Goal: Task Accomplishment & Management: Manage account settings

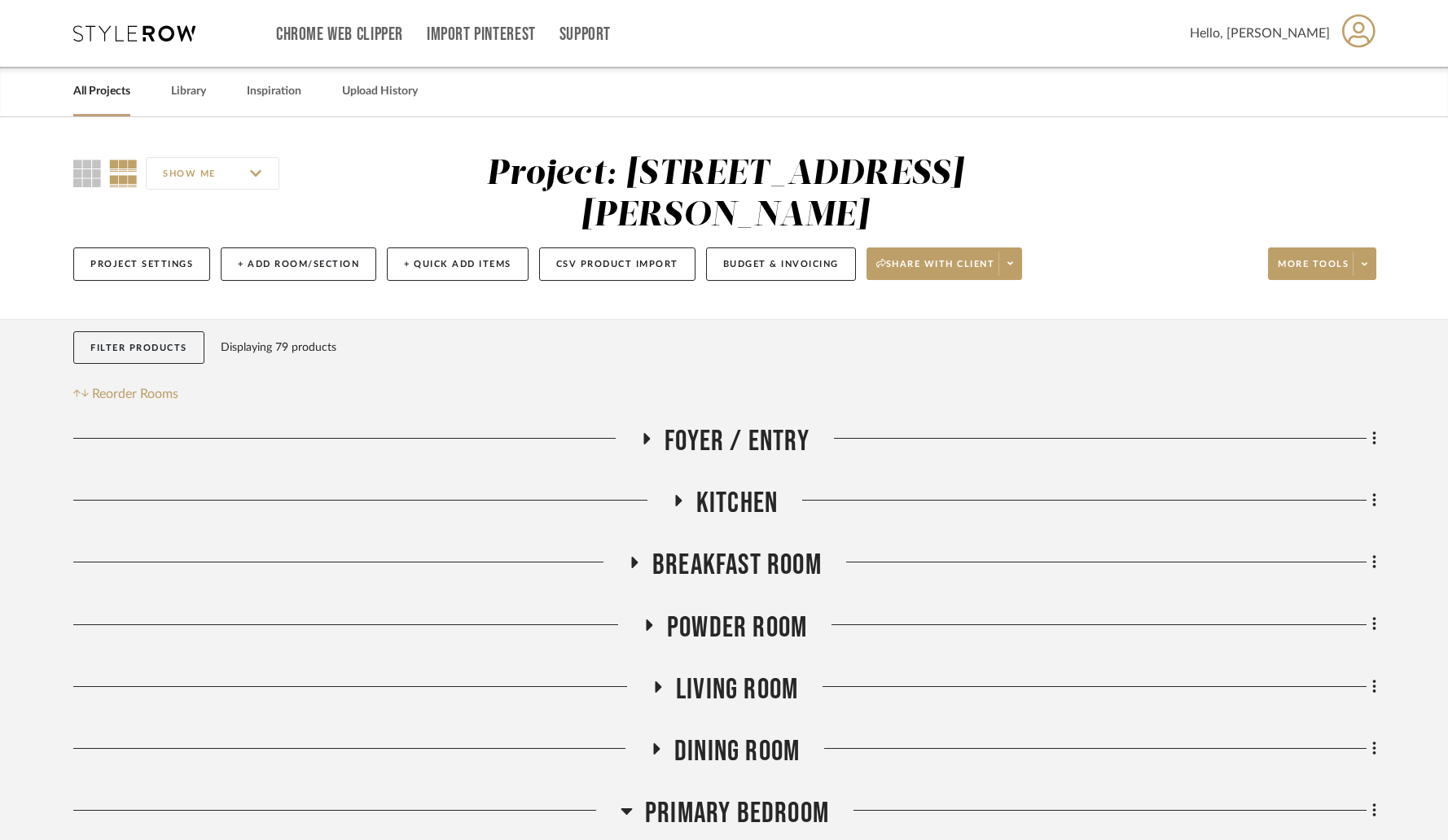
click at [117, 89] on link "All Projects" at bounding box center [102, 92] width 57 height 22
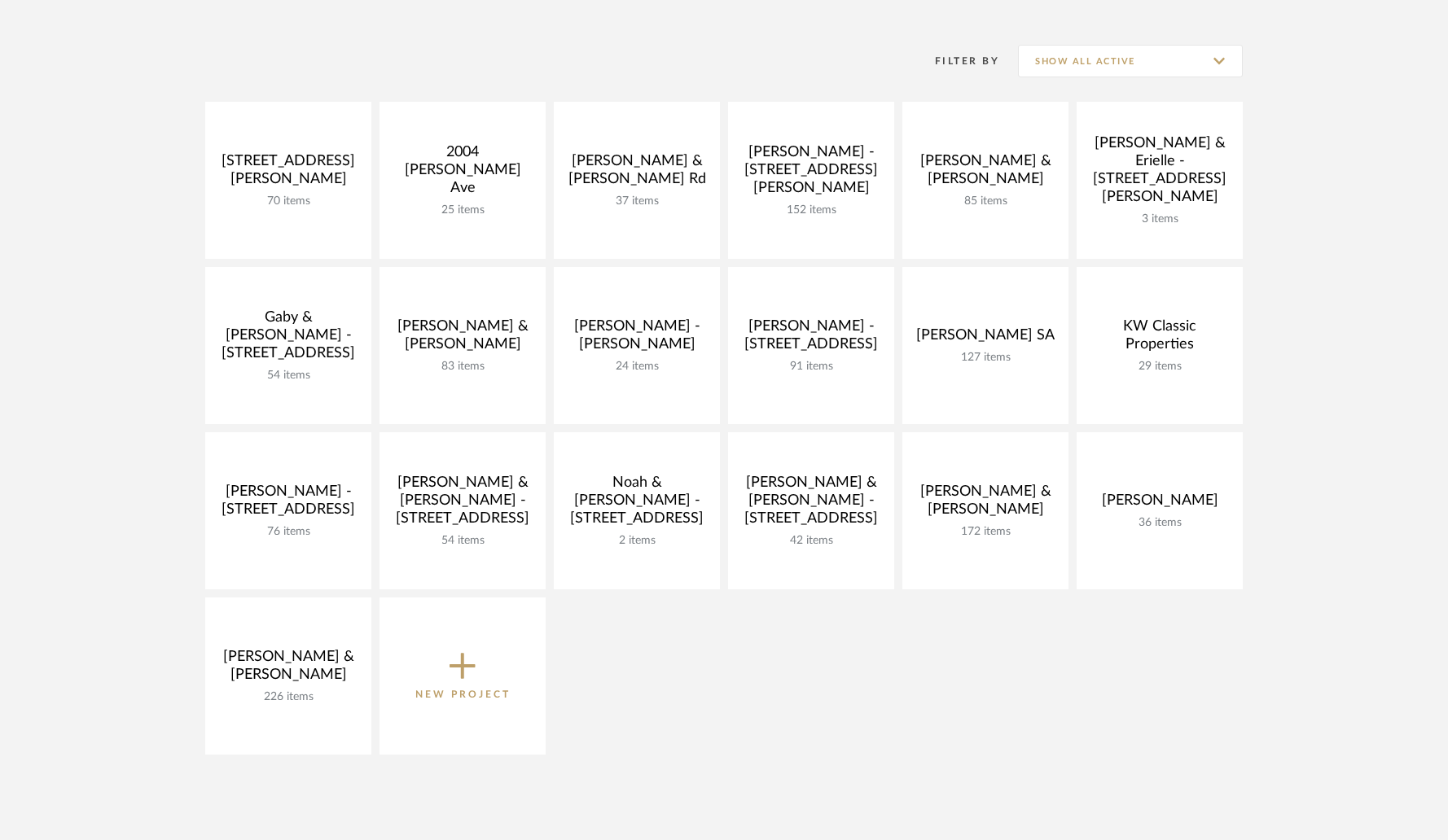
scroll to position [304, 0]
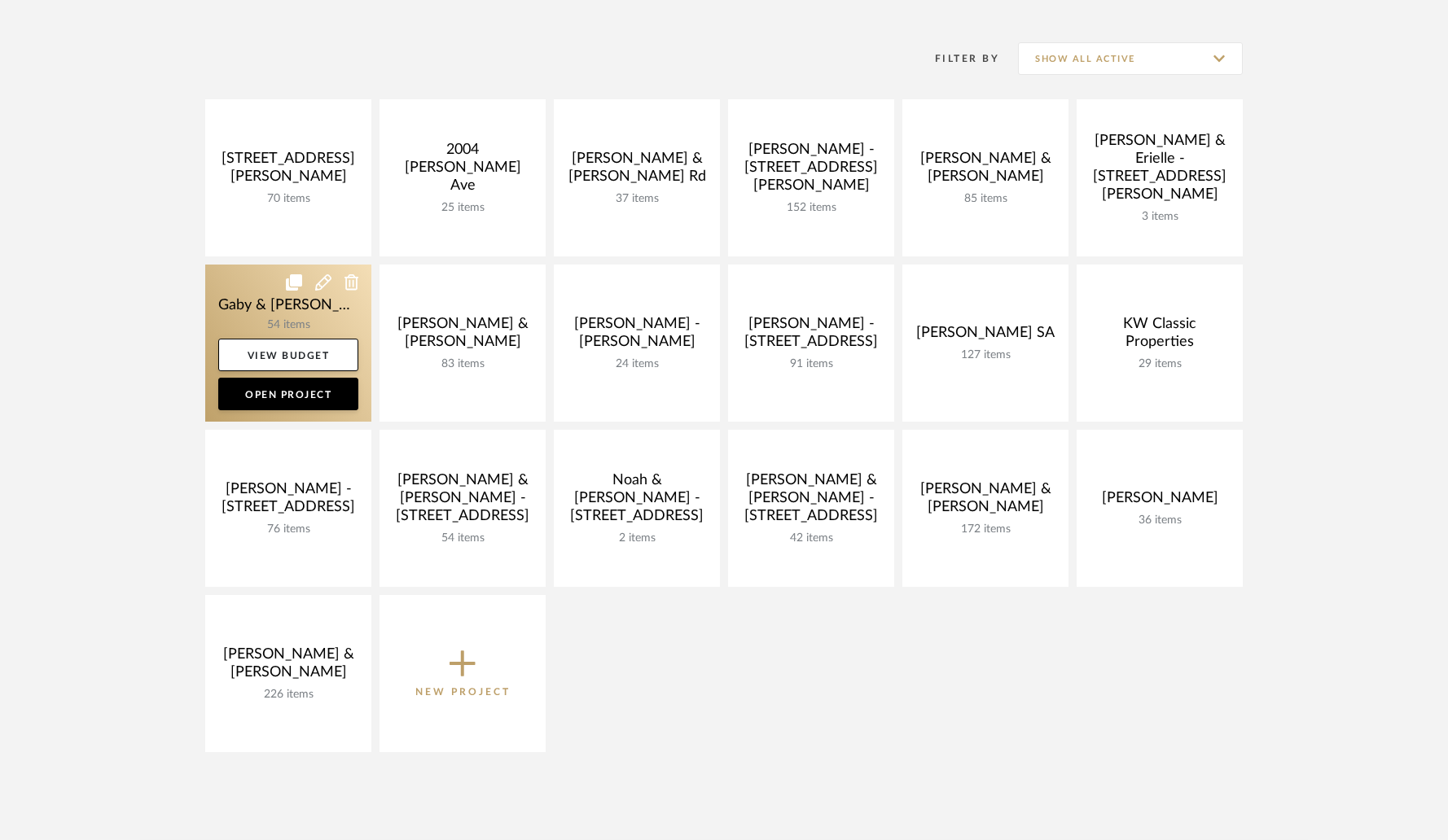
click at [316, 308] on link at bounding box center [288, 343] width 166 height 157
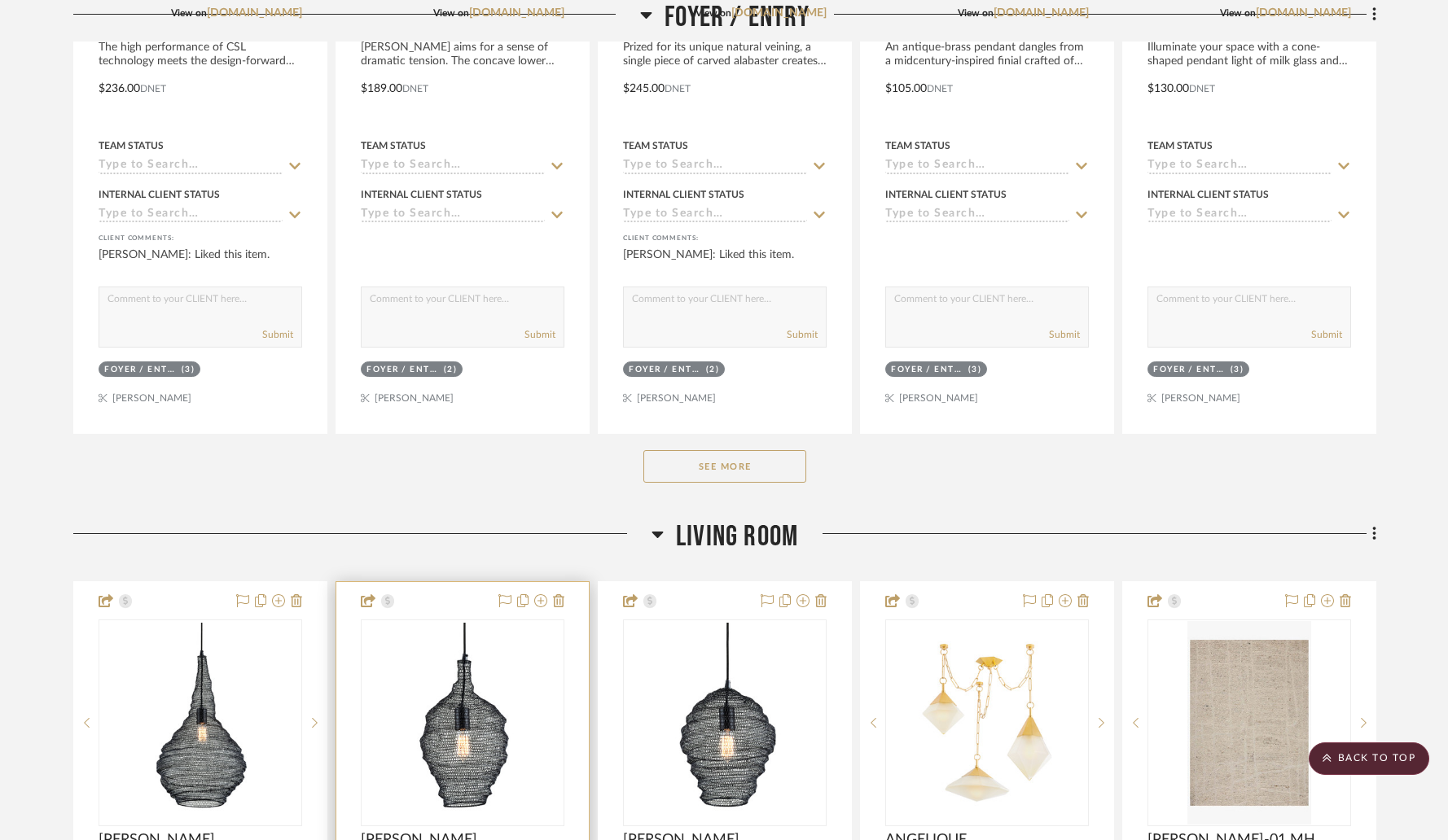
scroll to position [493, 0]
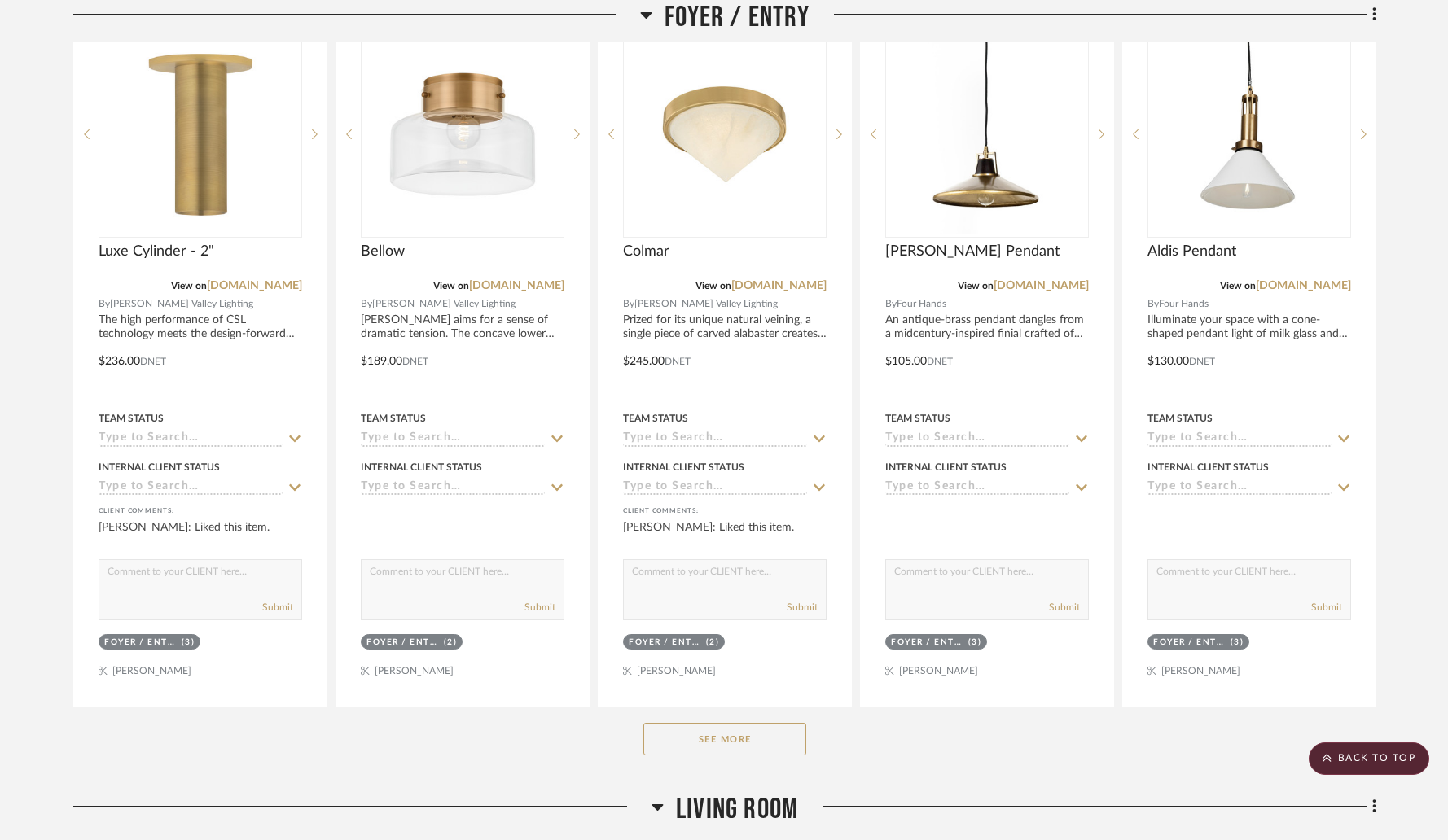
click at [684, 728] on button "See More" at bounding box center [725, 739] width 163 height 33
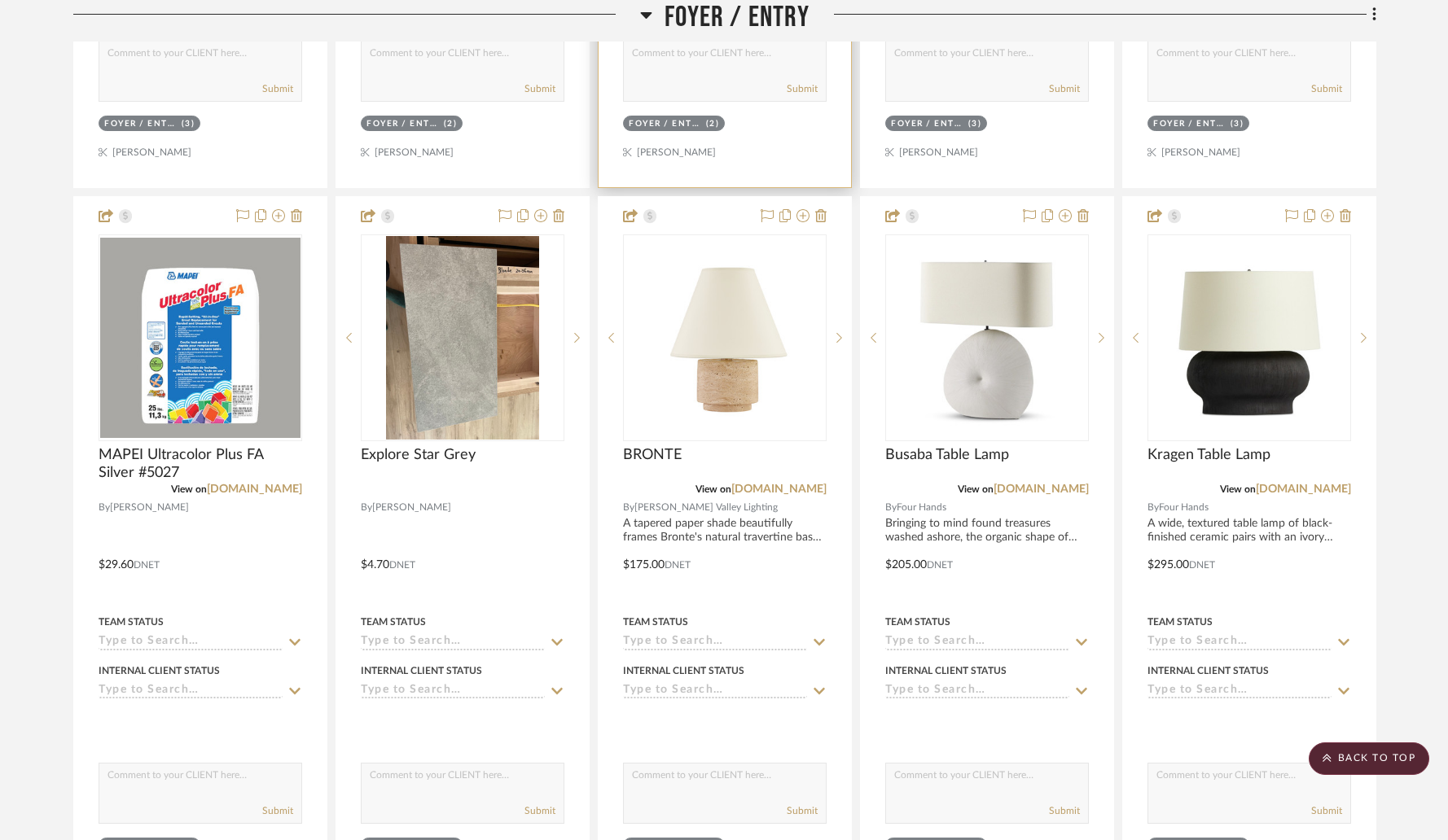
scroll to position [1037, 0]
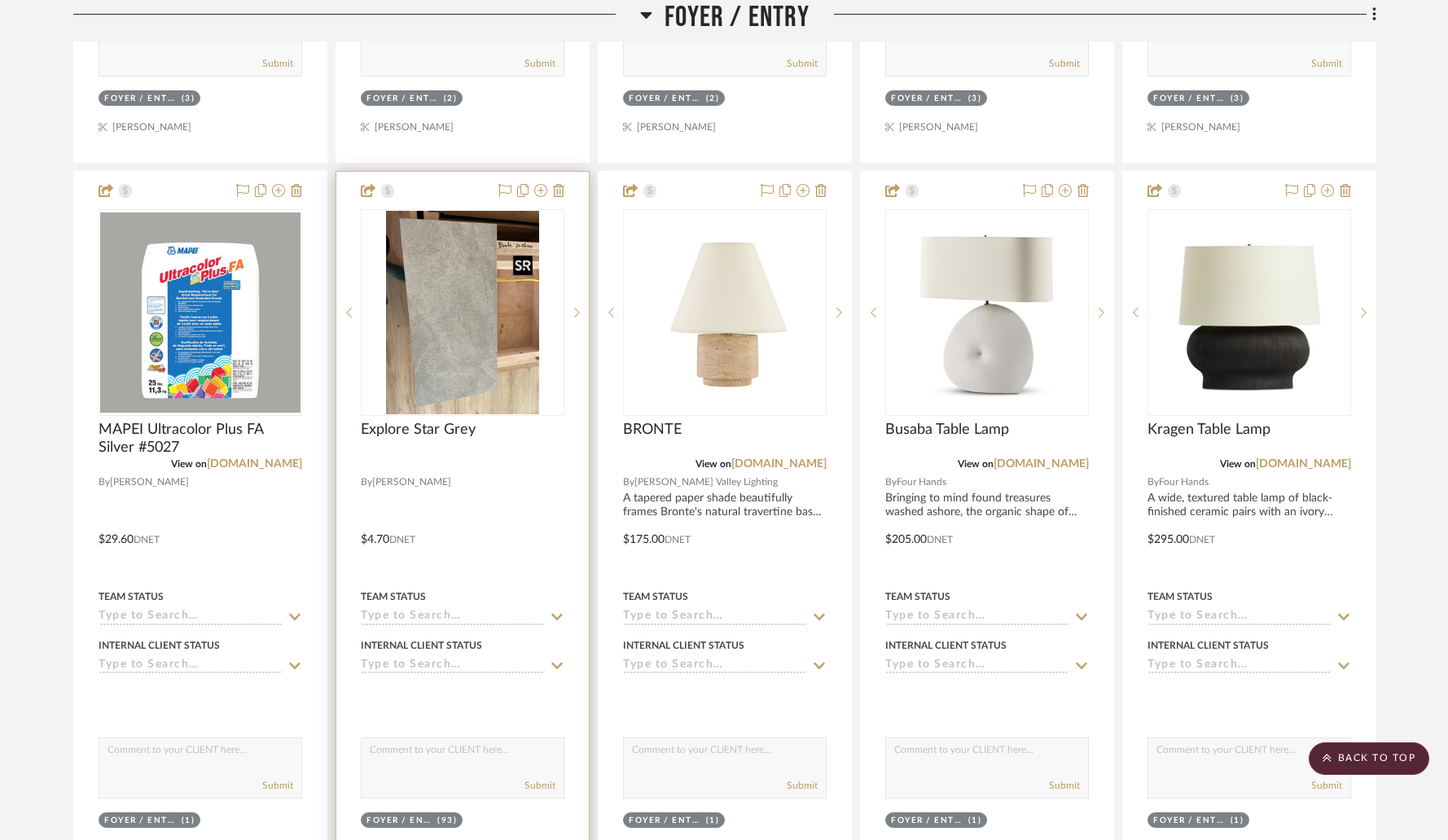
click at [0, 0] on img at bounding box center [0, 0] width 0 height 0
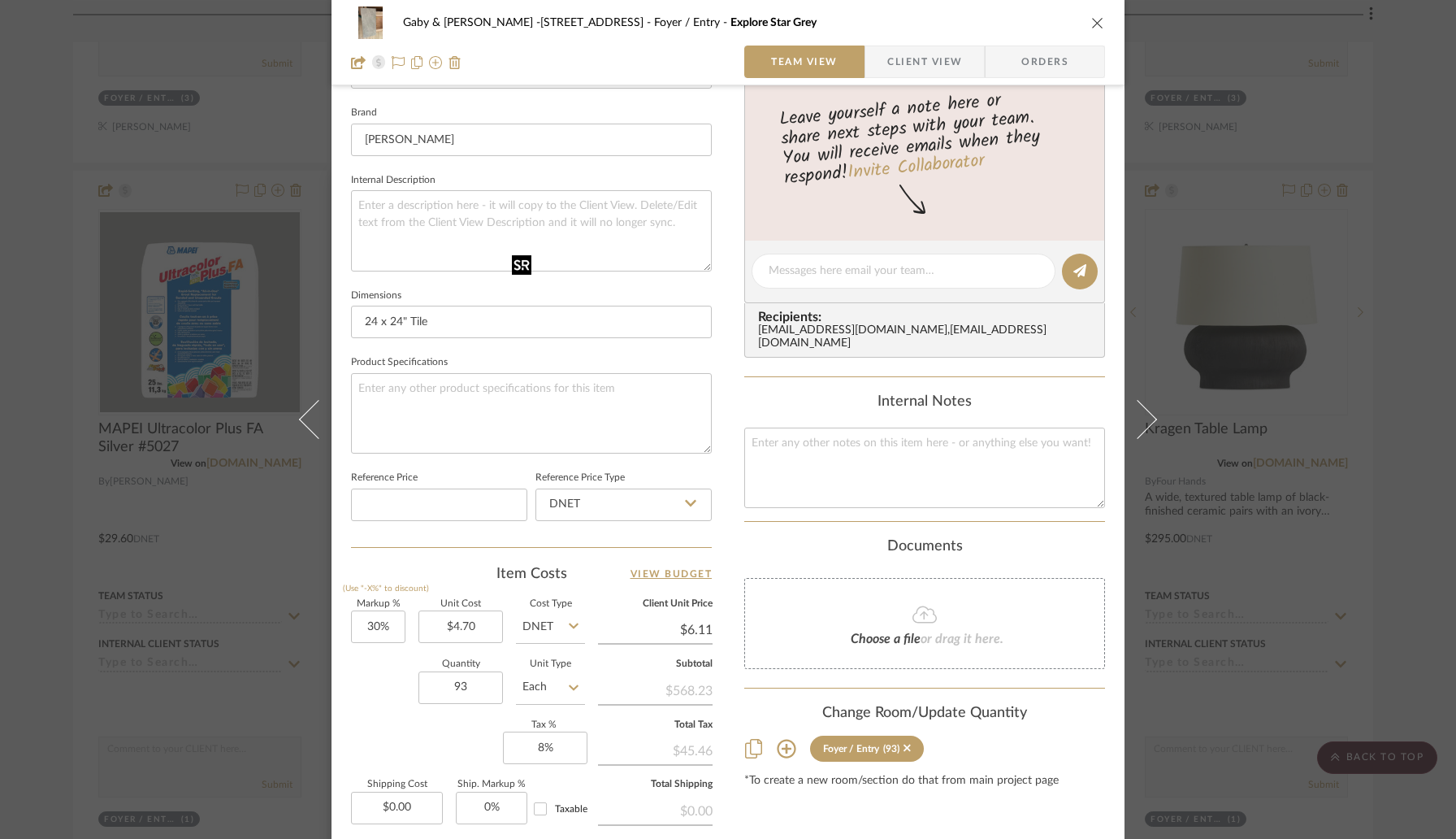
scroll to position [509, 0]
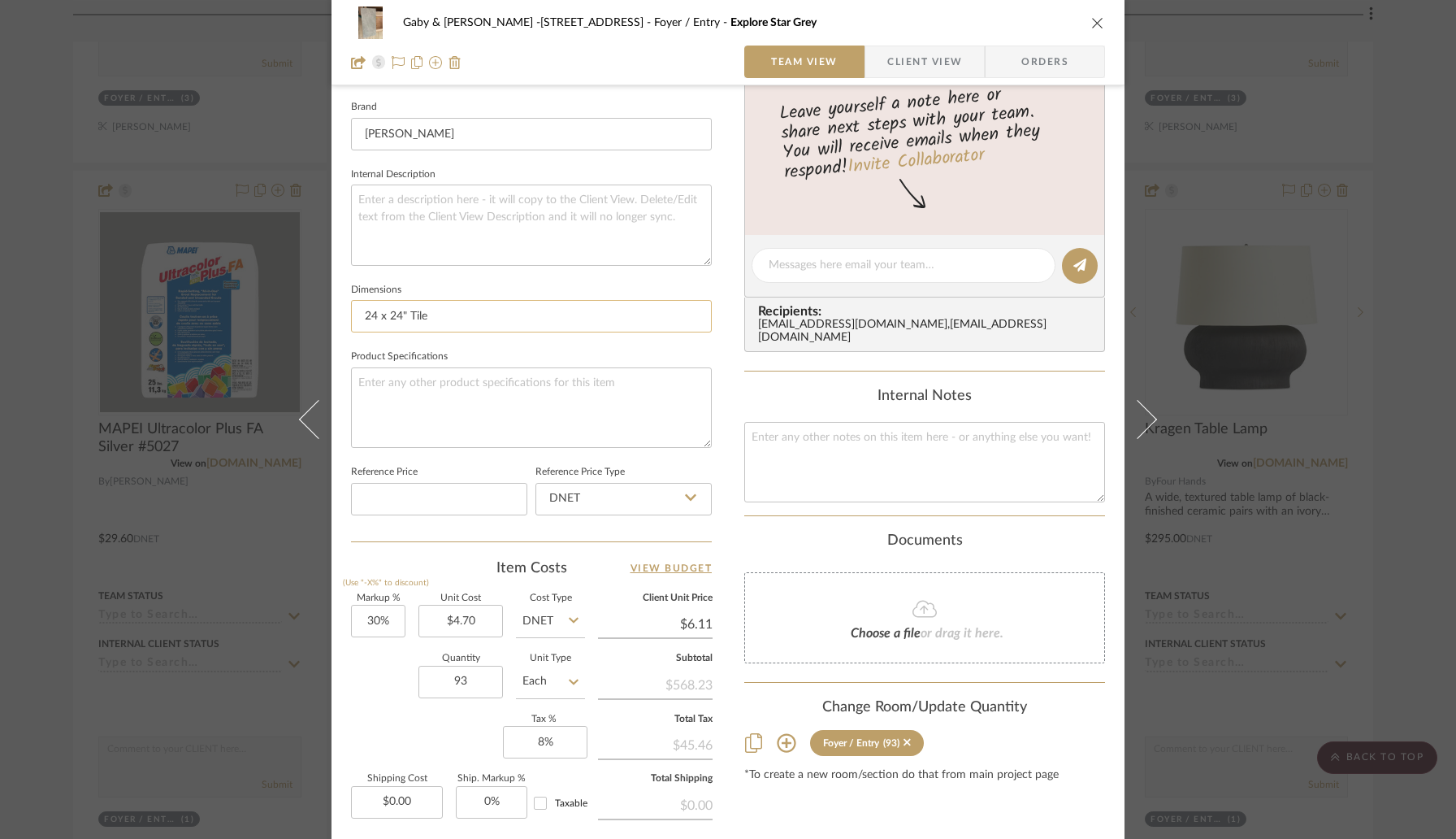
click at [369, 310] on input "24 x 24" Tile" at bounding box center [531, 317] width 361 height 33
type input "12 x 24" Tile"
click at [355, 339] on sr-form-field "Dimensions 12 x 24" Tile" at bounding box center [531, 313] width 361 height 68
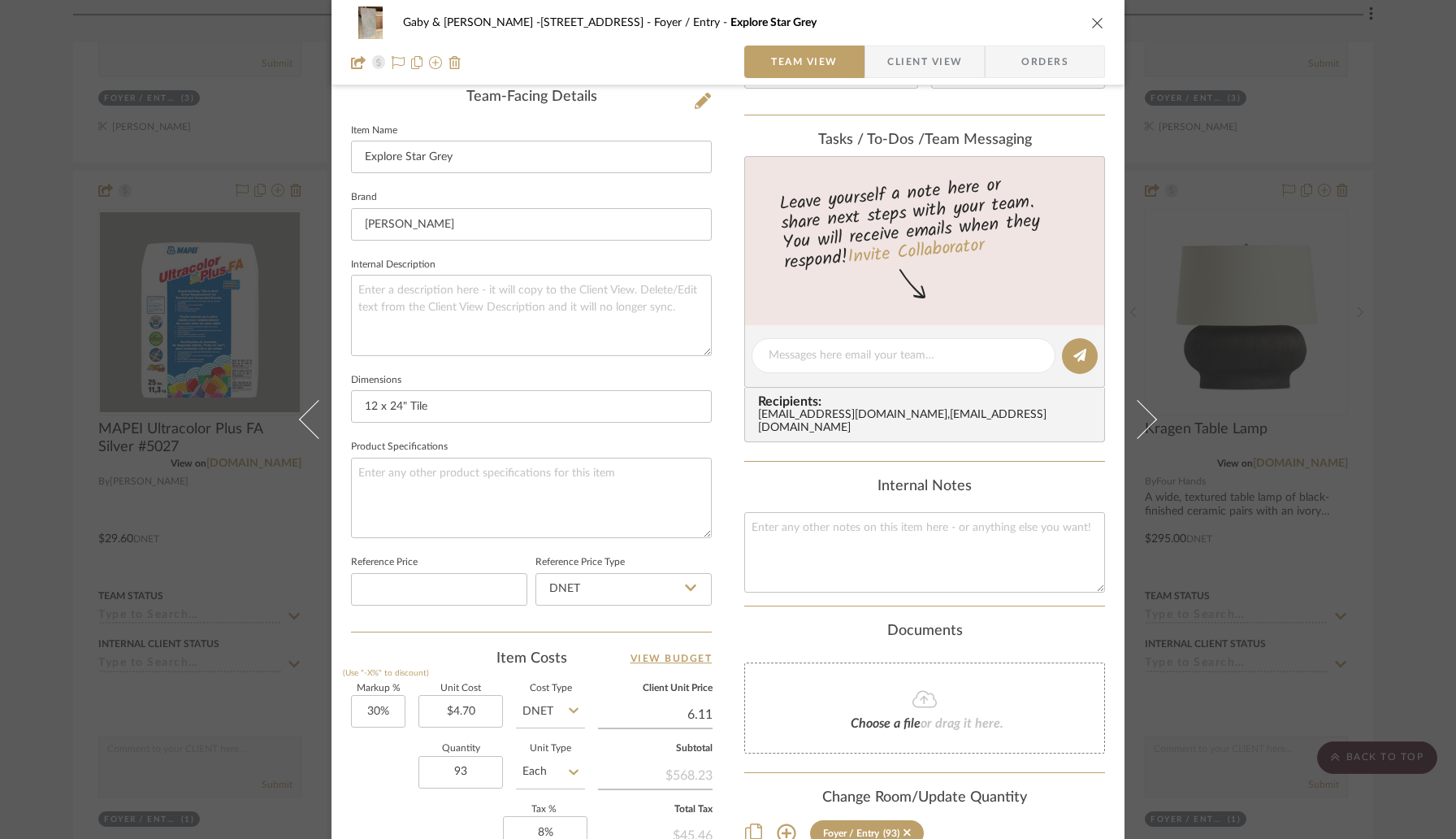
scroll to position [415, 0]
type input "$6.11"
click at [490, 156] on input "Explore Star Grey" at bounding box center [531, 160] width 361 height 33
